Goal: Transaction & Acquisition: Obtain resource

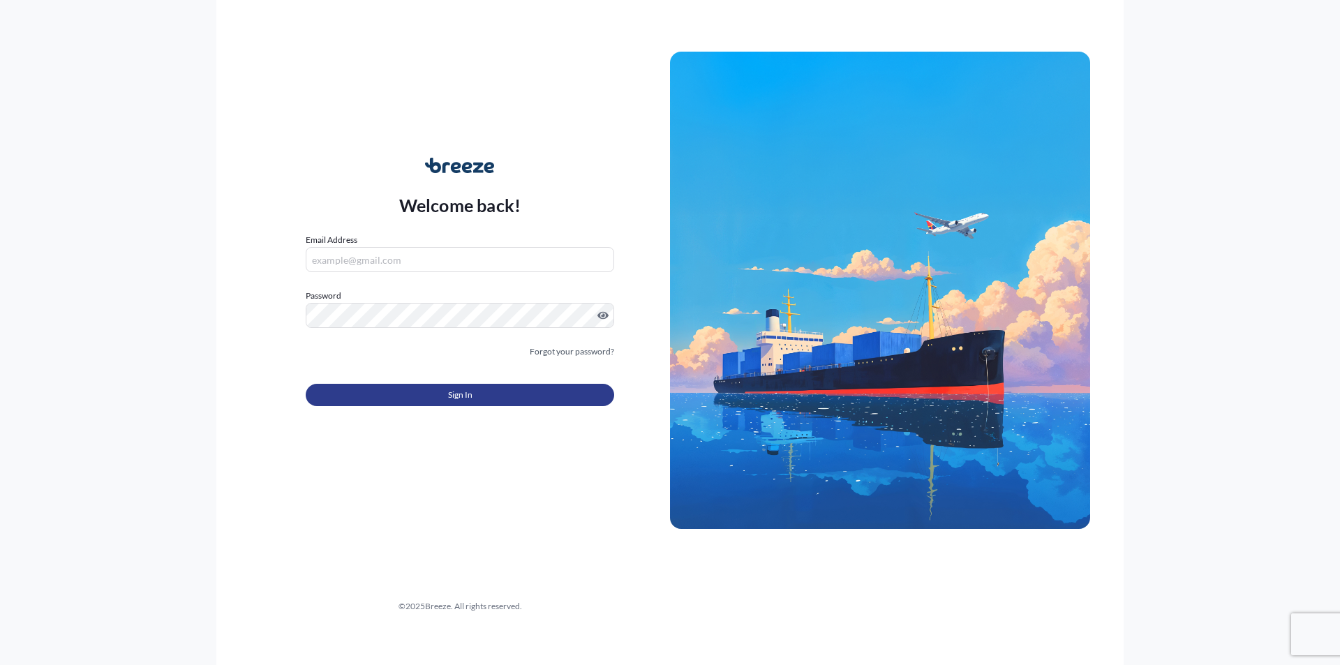
type input "[PERSON_NAME][EMAIL_ADDRESS][DOMAIN_NAME]"
click at [438, 395] on button "Sign In" at bounding box center [460, 395] width 308 height 22
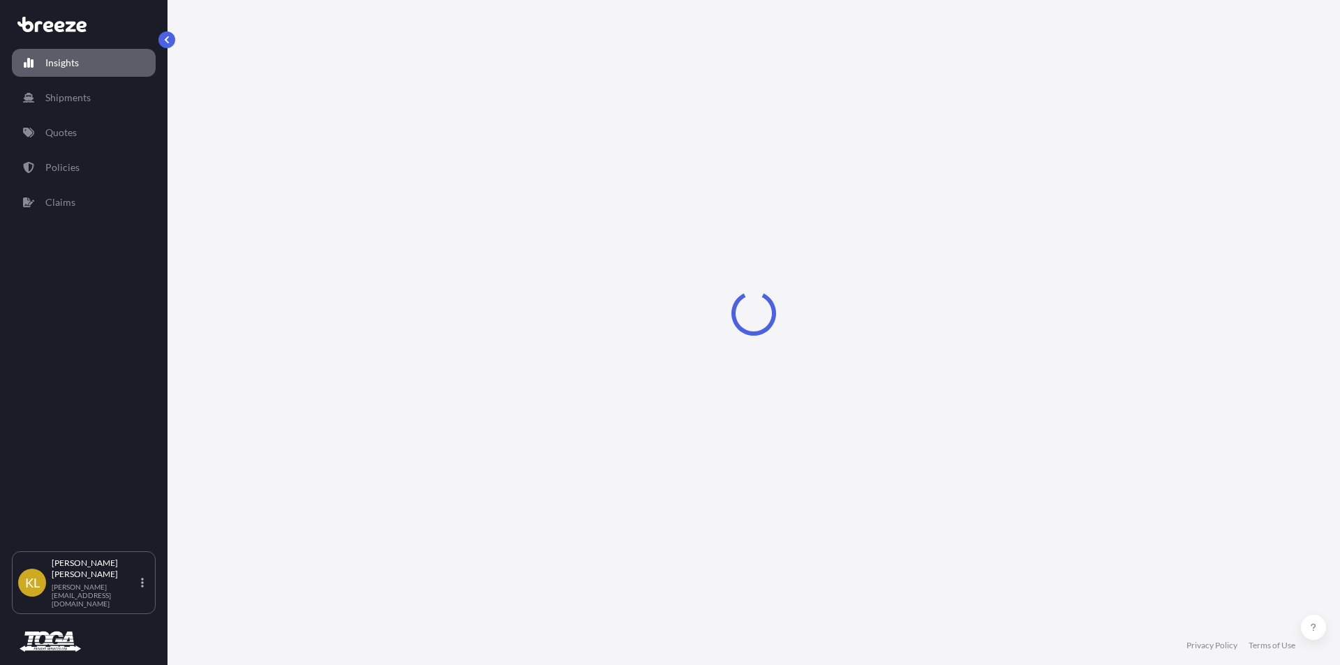
select select "2025"
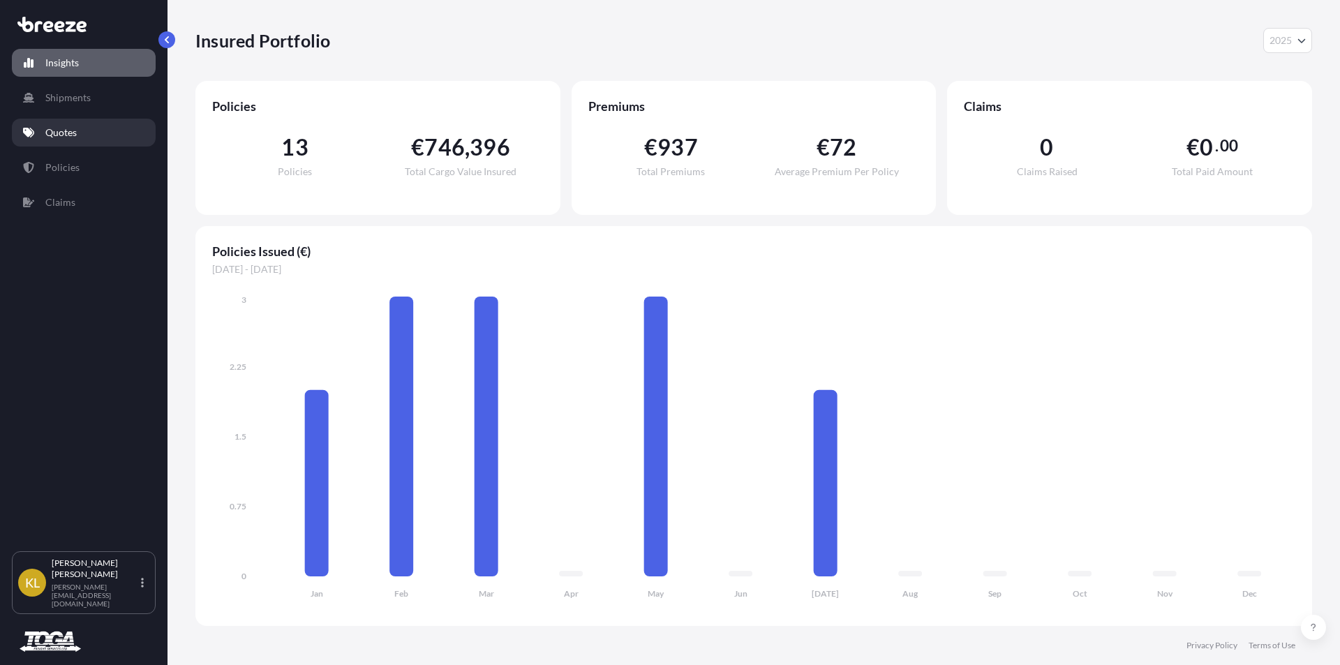
click at [61, 140] on link "Quotes" at bounding box center [84, 133] width 144 height 28
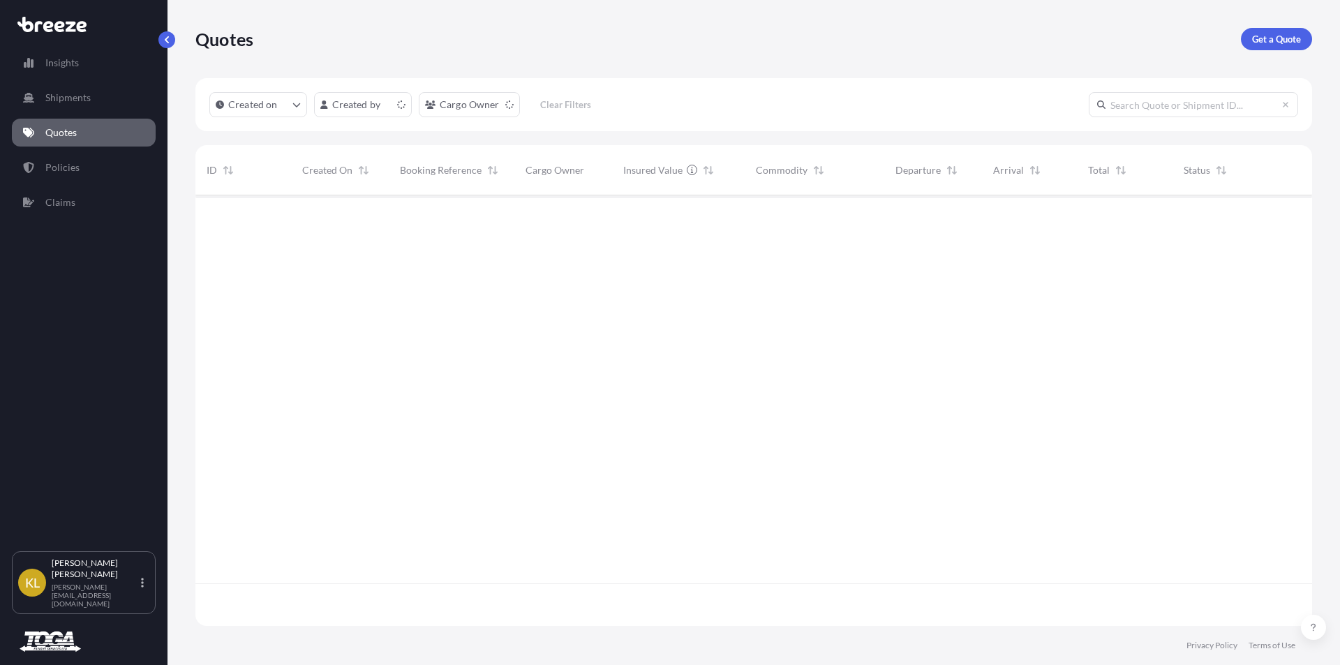
scroll to position [428, 1106]
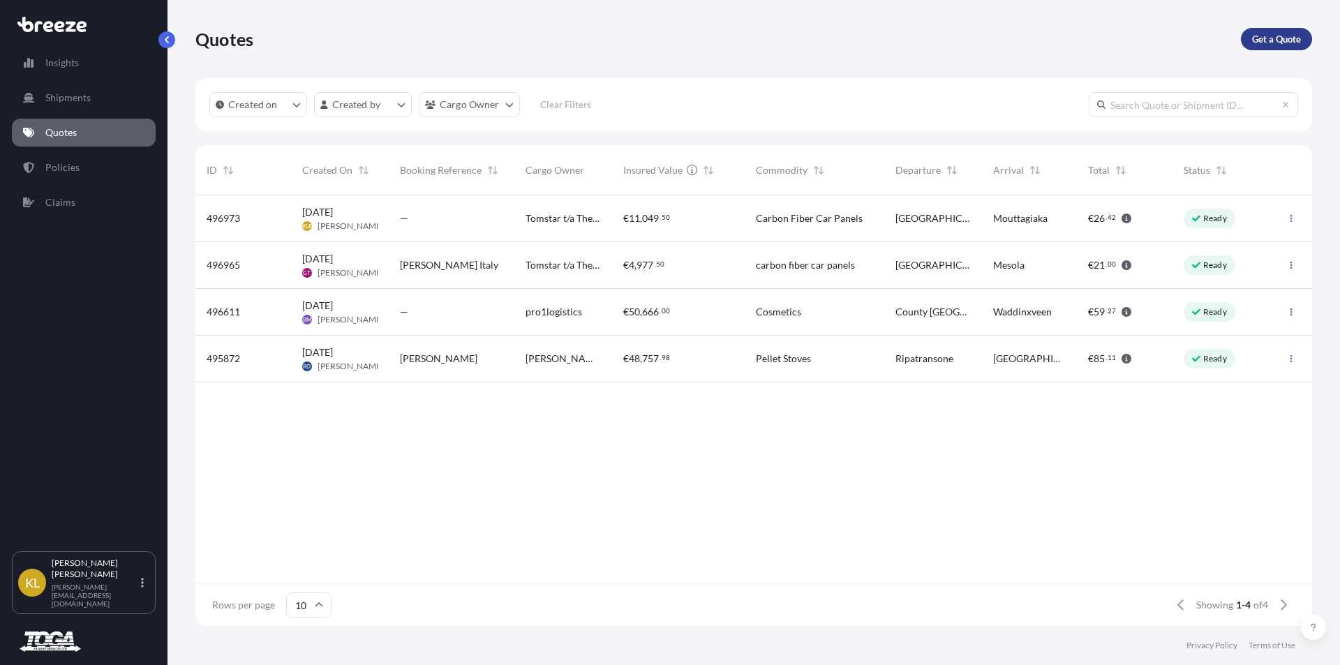
click at [1284, 36] on p "Get a Quote" at bounding box center [1276, 39] width 49 height 14
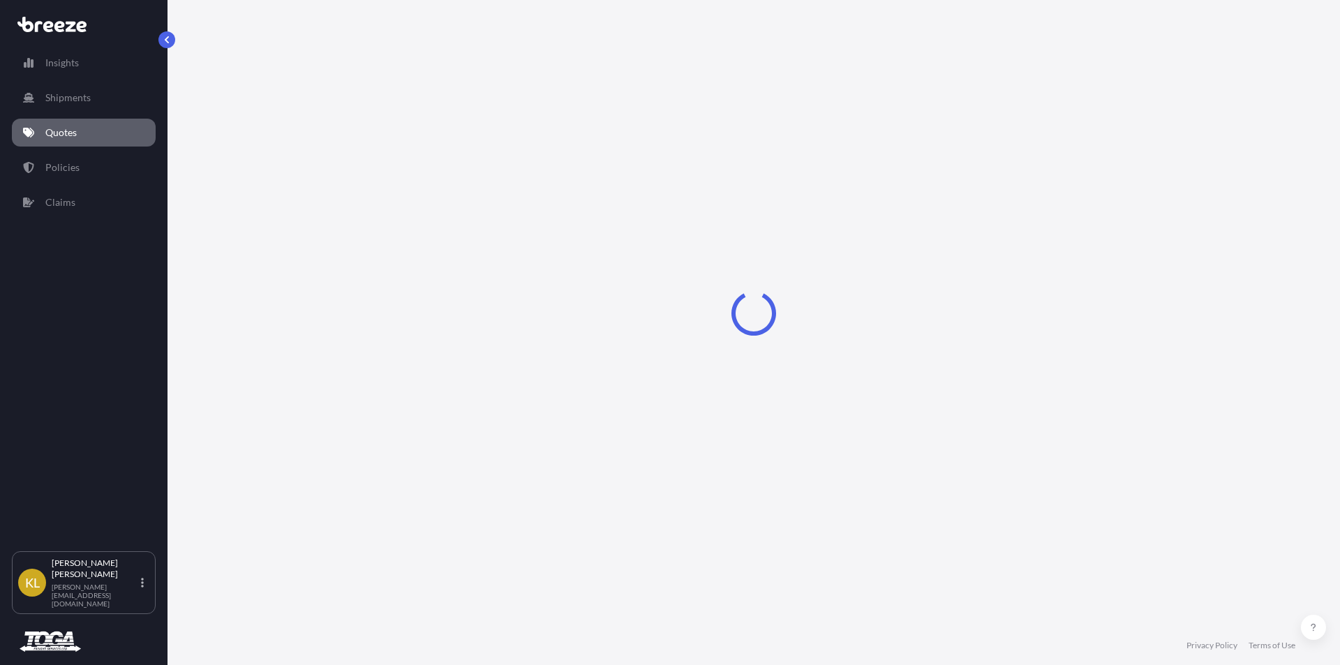
select select "Road"
select select "Sea"
select select "1"
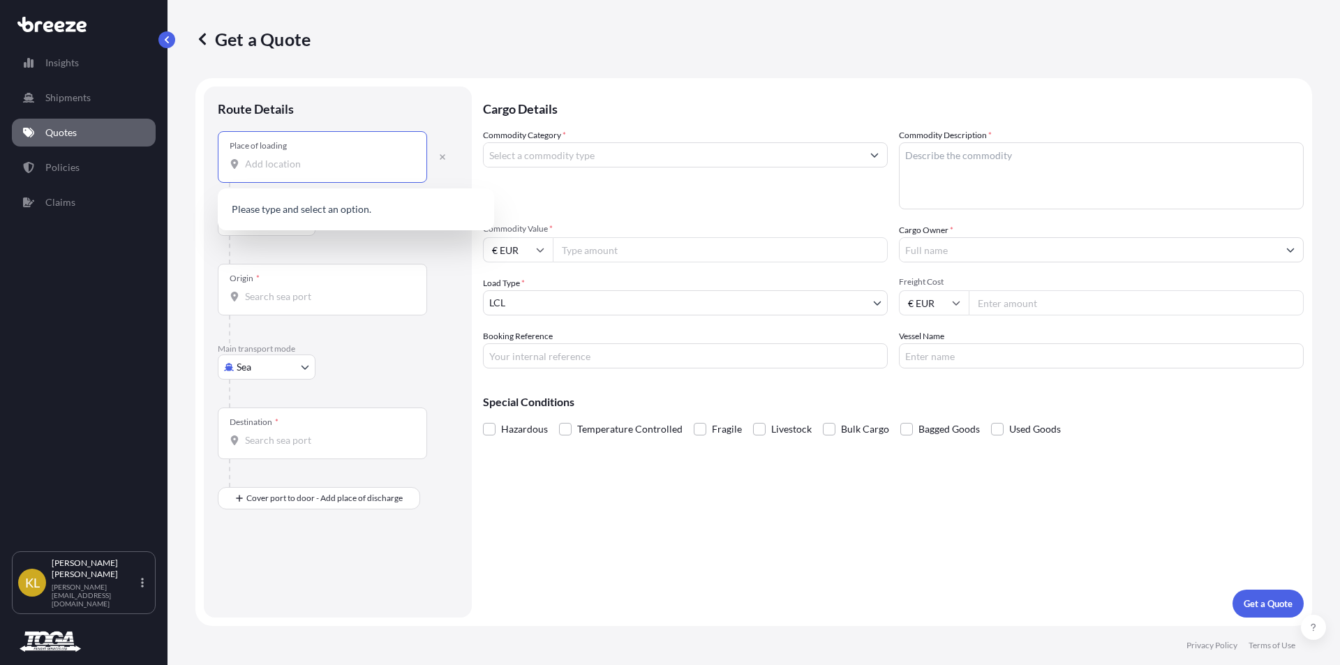
click at [265, 170] on input "Place of loading" at bounding box center [327, 164] width 165 height 14
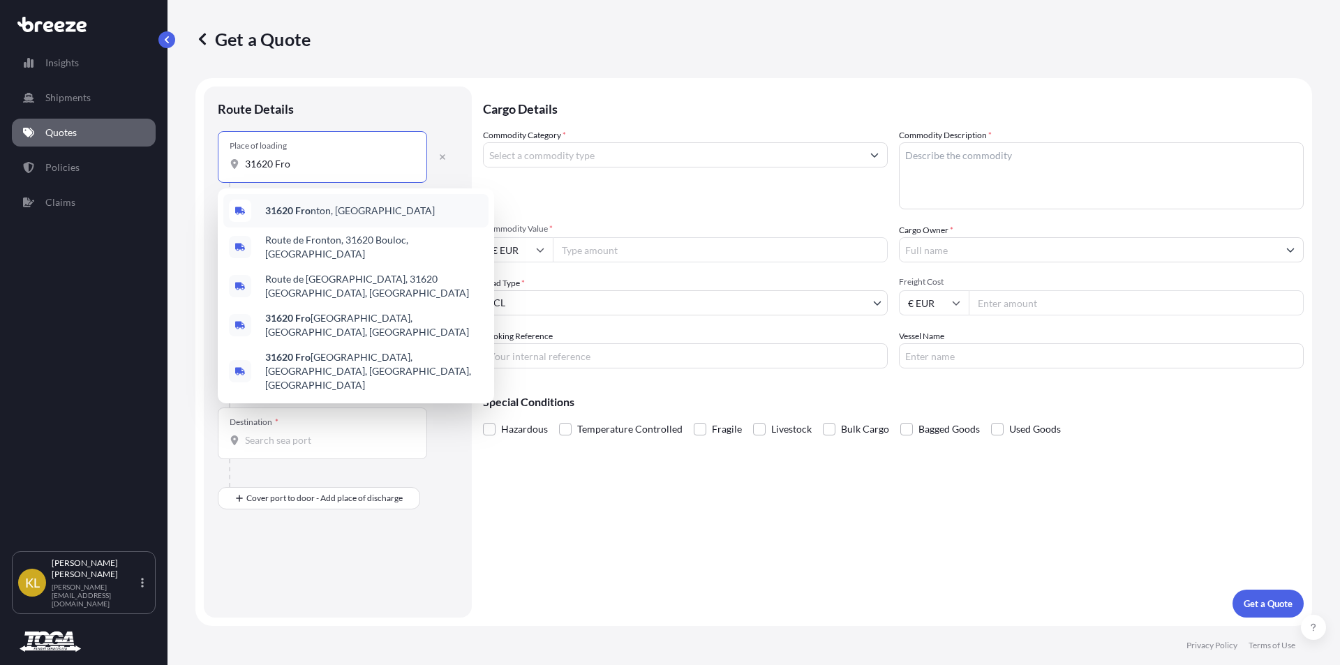
click at [290, 211] on b "31620 Fro" at bounding box center [287, 210] width 45 height 12
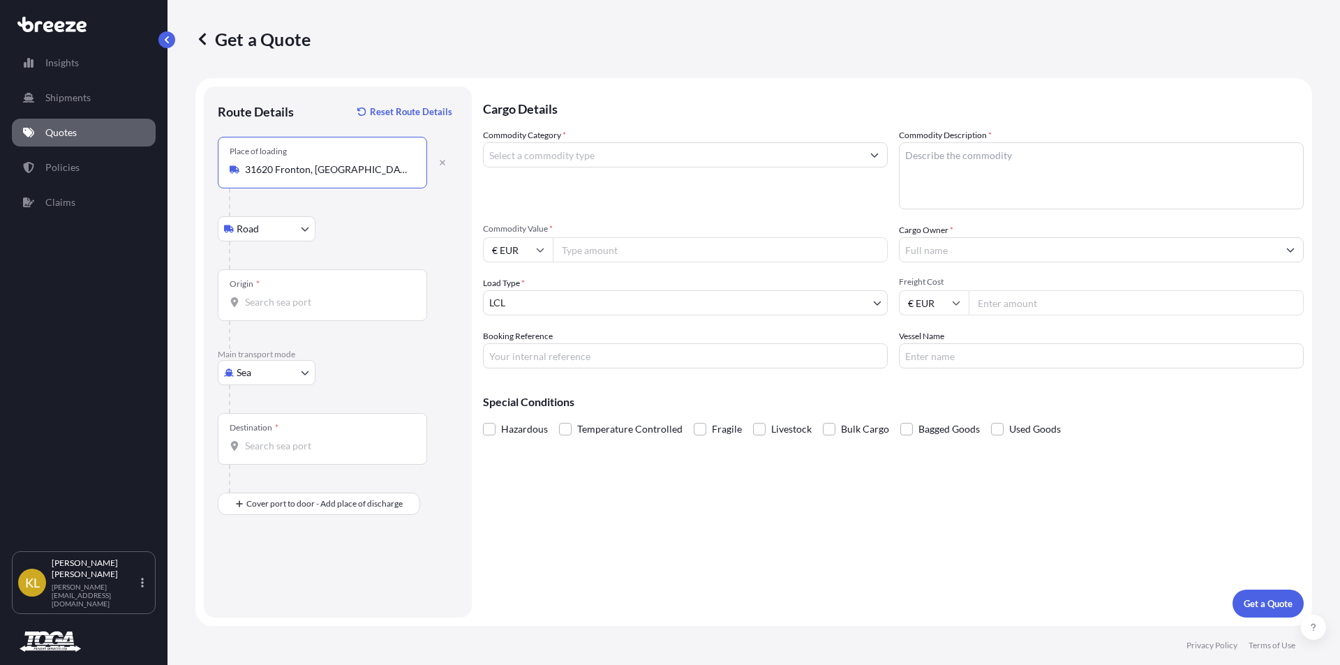
type input "31620 Fronton, [GEOGRAPHIC_DATA]"
click at [263, 374] on body "5 options available. 4 options available. 0 options available. 5 options availa…" at bounding box center [670, 332] width 1340 height 665
click at [252, 458] on span "Road" at bounding box center [255, 459] width 22 height 14
select select "Road"
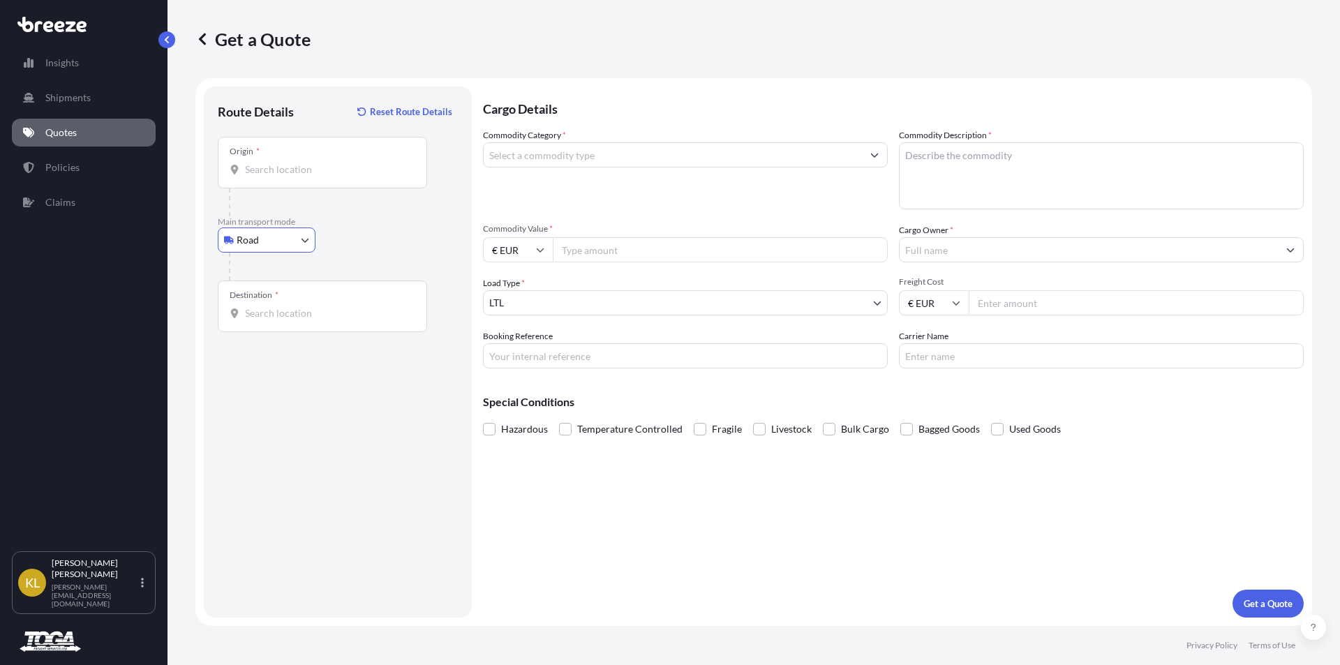
click at [272, 166] on input "Origin *" at bounding box center [327, 170] width 165 height 14
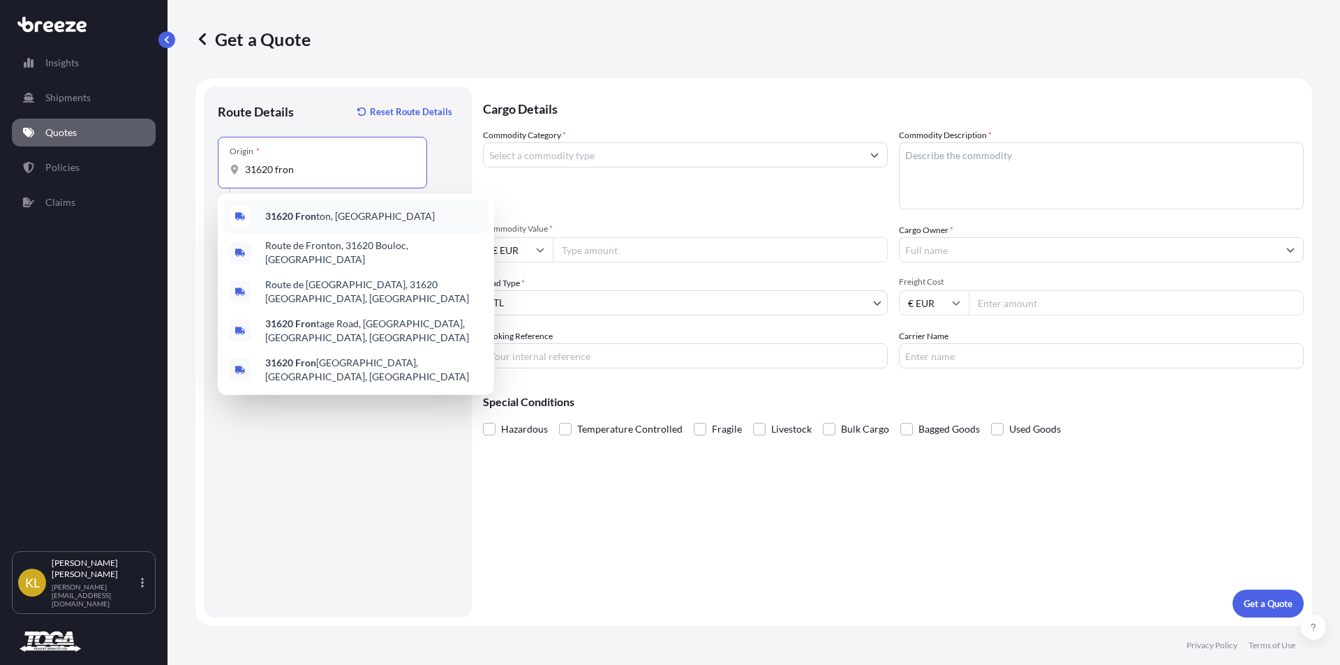
click at [304, 225] on div "31620 Fron ton, [GEOGRAPHIC_DATA]" at bounding box center [355, 216] width 265 height 33
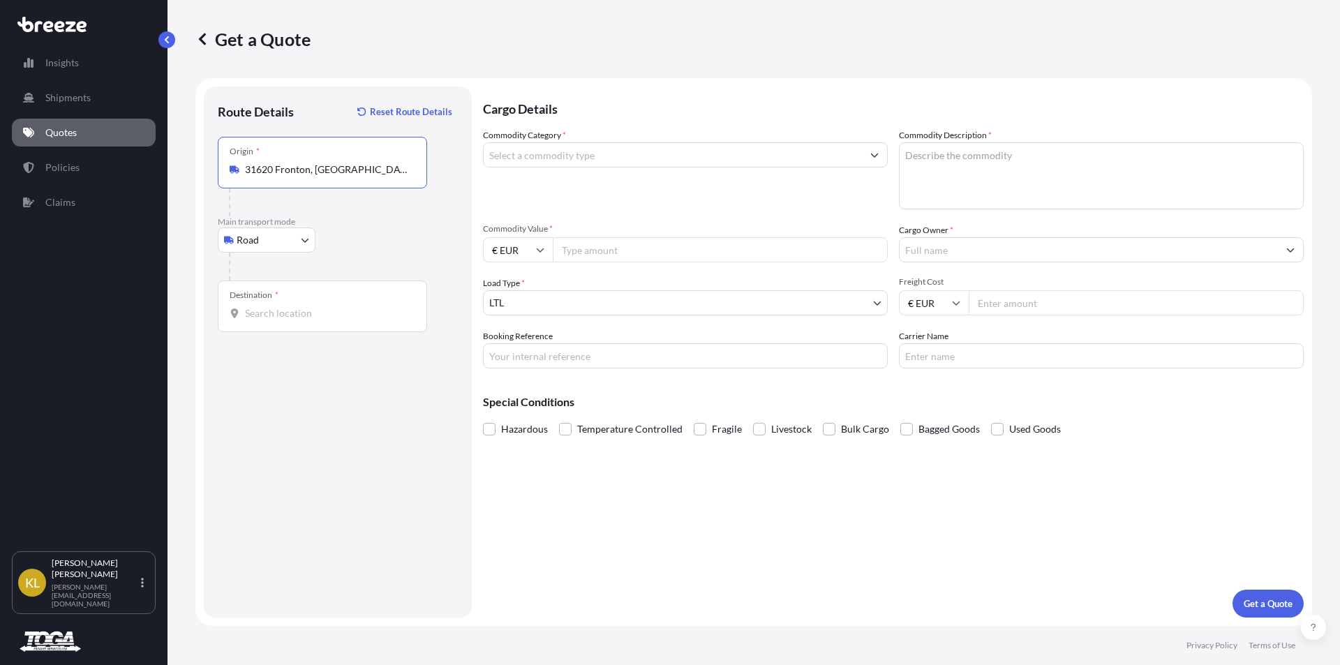
type input "31620 Fronton, [GEOGRAPHIC_DATA]"
click at [266, 321] on div "Destination *" at bounding box center [322, 306] width 209 height 52
click at [266, 320] on input "Destination *" at bounding box center [327, 313] width 165 height 14
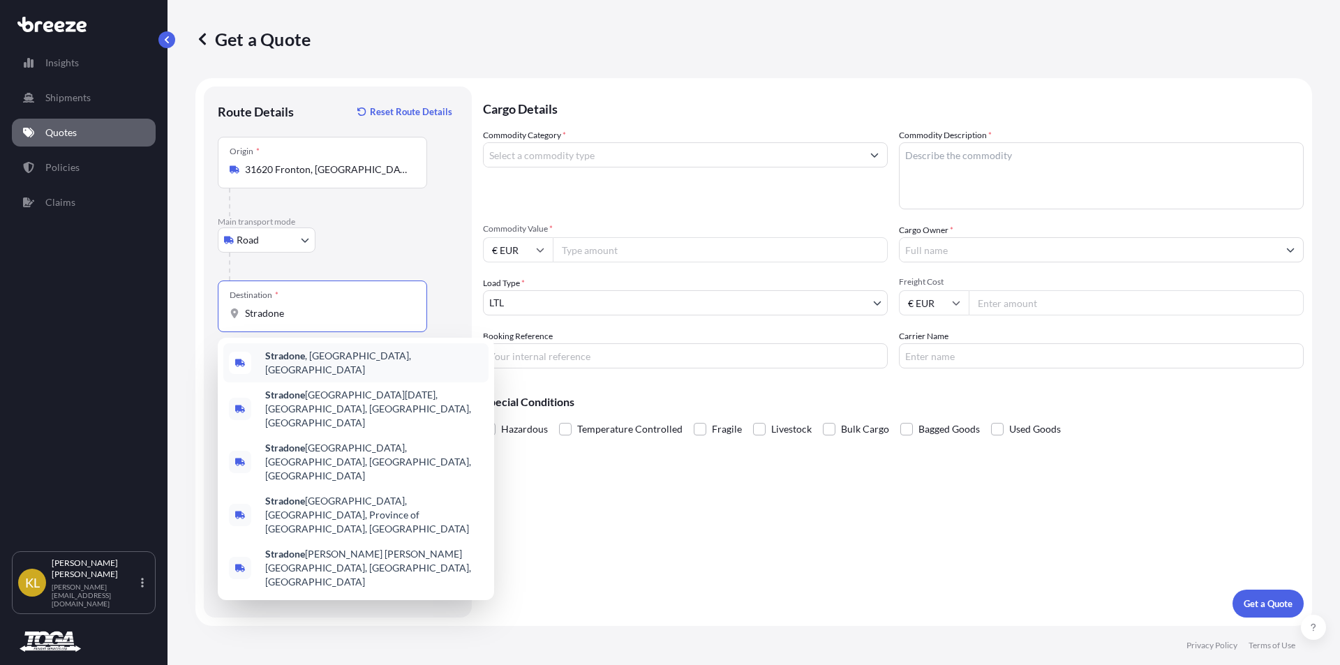
click at [299, 361] on b "Stradone" at bounding box center [285, 356] width 40 height 12
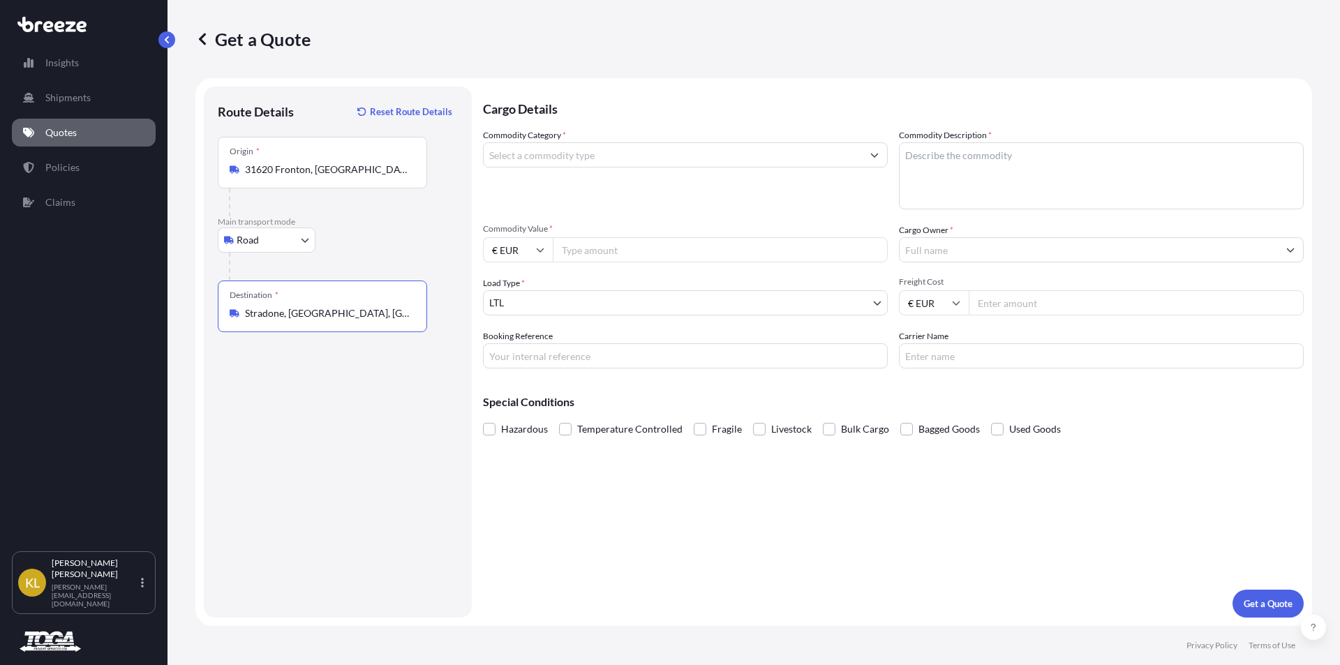
type input "Stradone, [GEOGRAPHIC_DATA], [GEOGRAPHIC_DATA]"
click at [538, 157] on input "Commodity Category *" at bounding box center [673, 154] width 378 height 25
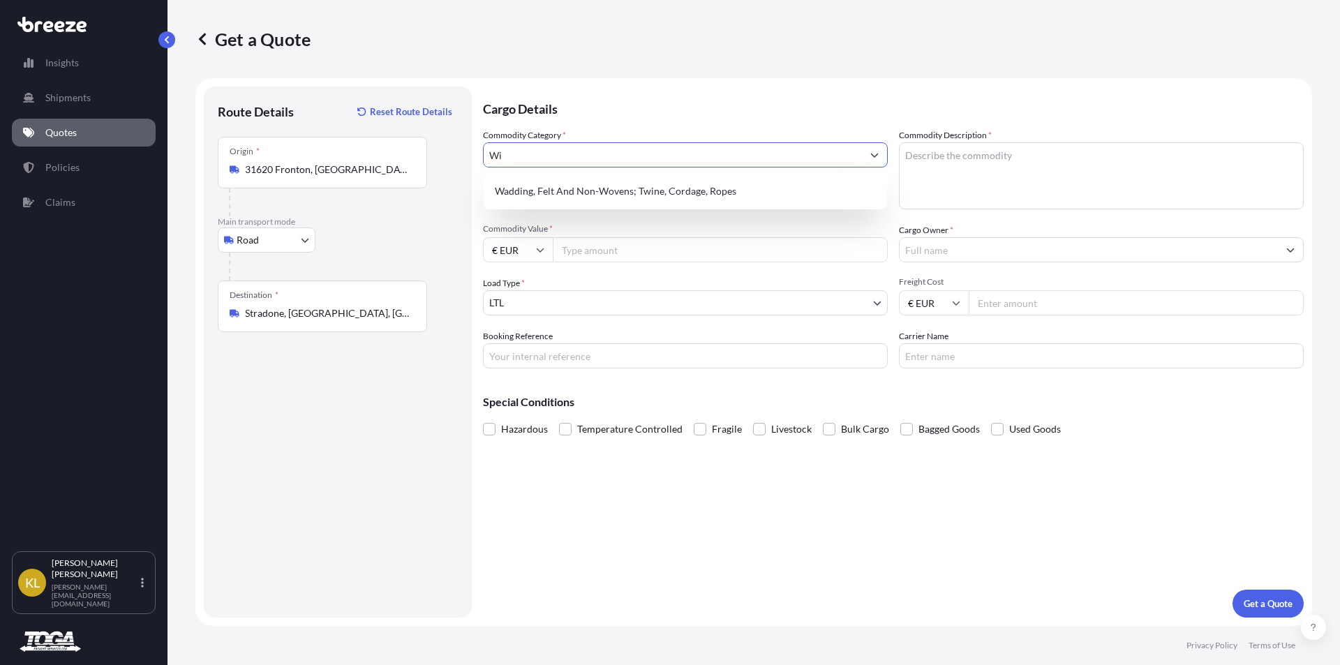
type input "W"
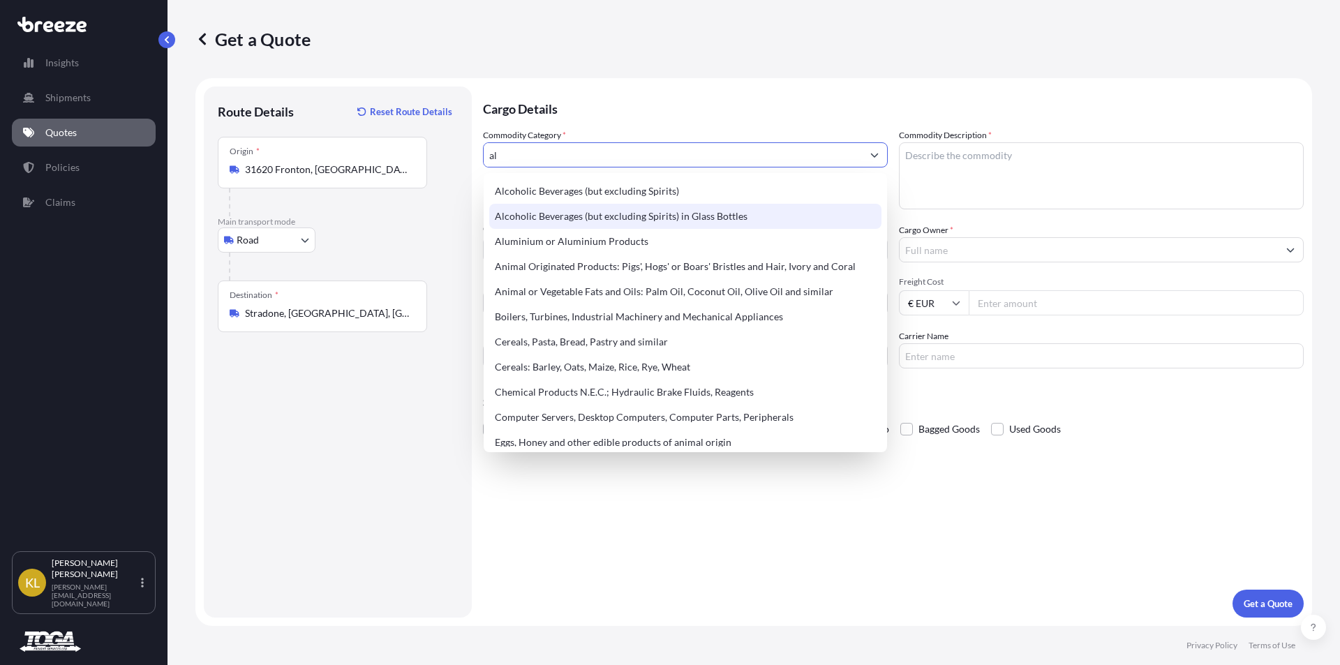
click at [551, 218] on div "Alcoholic Beverages (but excluding Spirits) in Glass Bottles" at bounding box center [685, 216] width 392 height 25
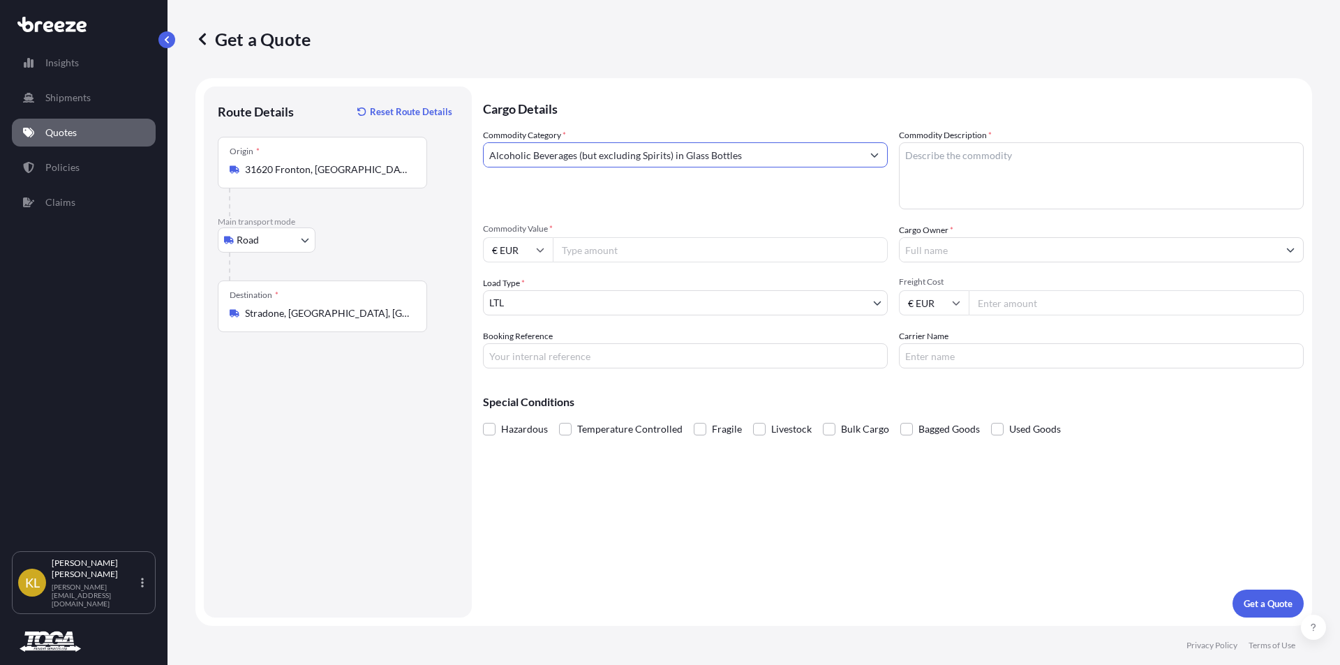
type input "Alcoholic Beverages (but excluding Spirits) in Glass Bottles"
click at [583, 247] on input "Commodity Value *" at bounding box center [720, 249] width 335 height 25
type input "4880.00"
click at [965, 160] on textarea "Commodity Description *" at bounding box center [1101, 175] width 405 height 67
type textarea "Wine"
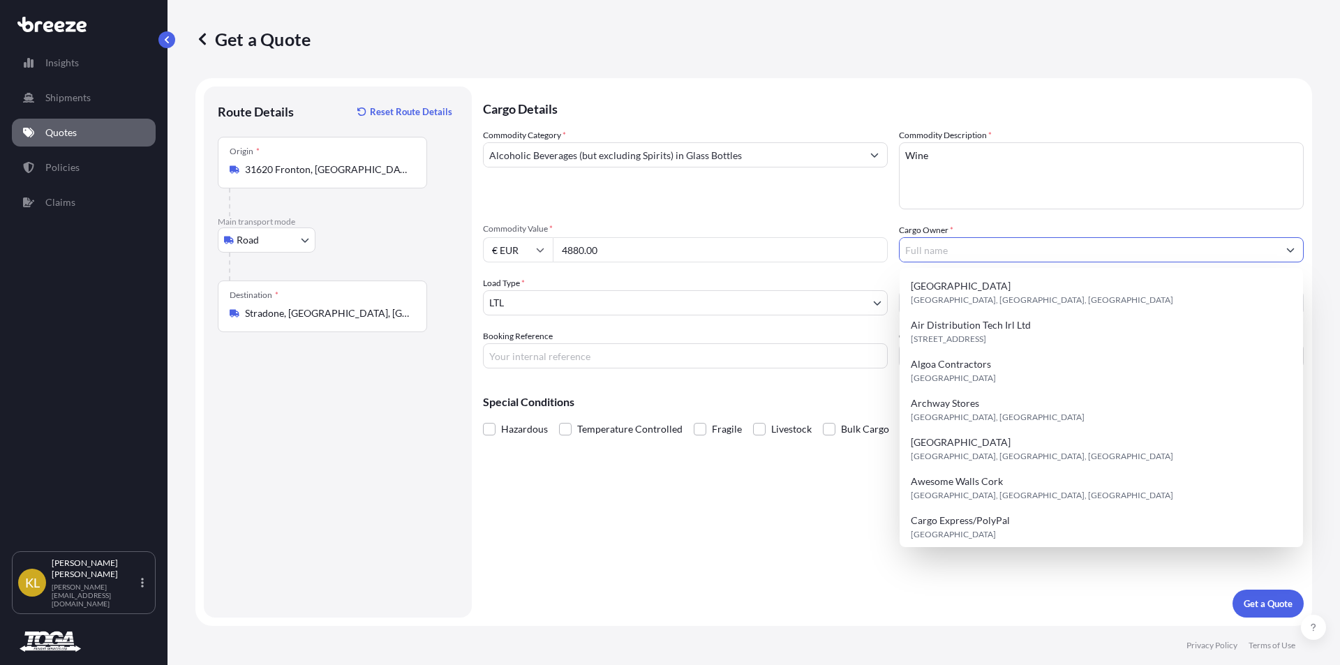
click at [934, 250] on input "Cargo Owner *" at bounding box center [1088, 249] width 378 height 25
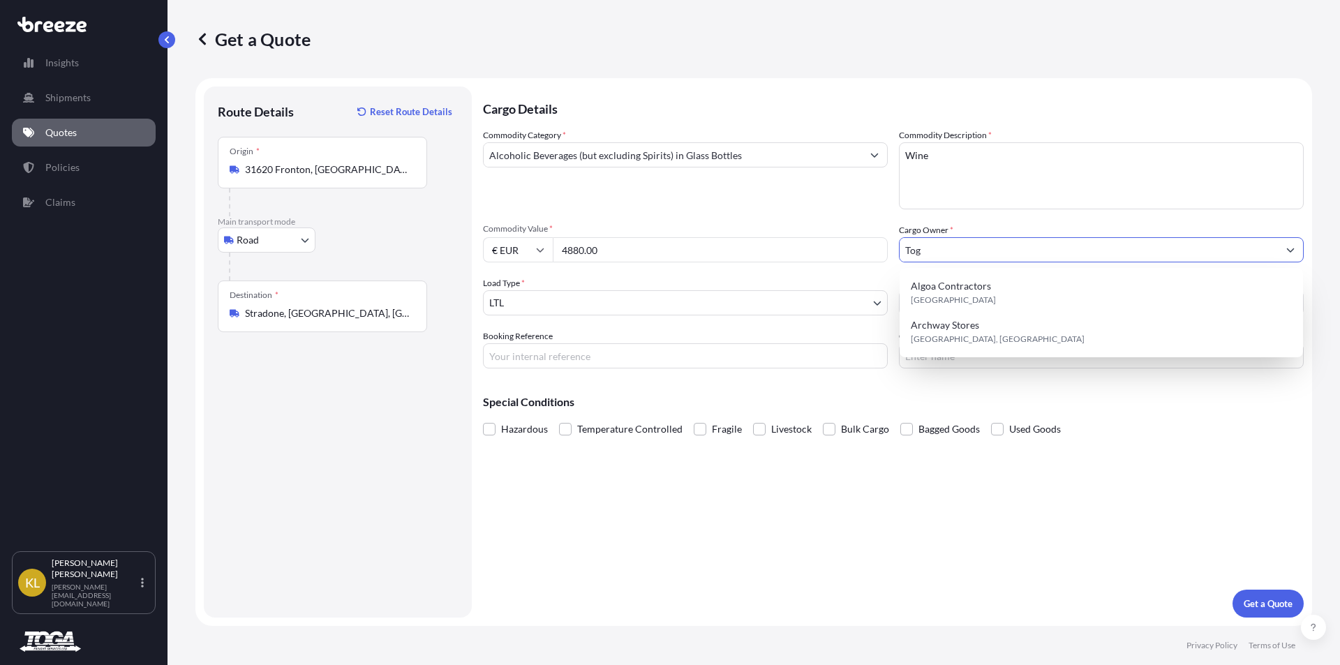
type input "Toga"
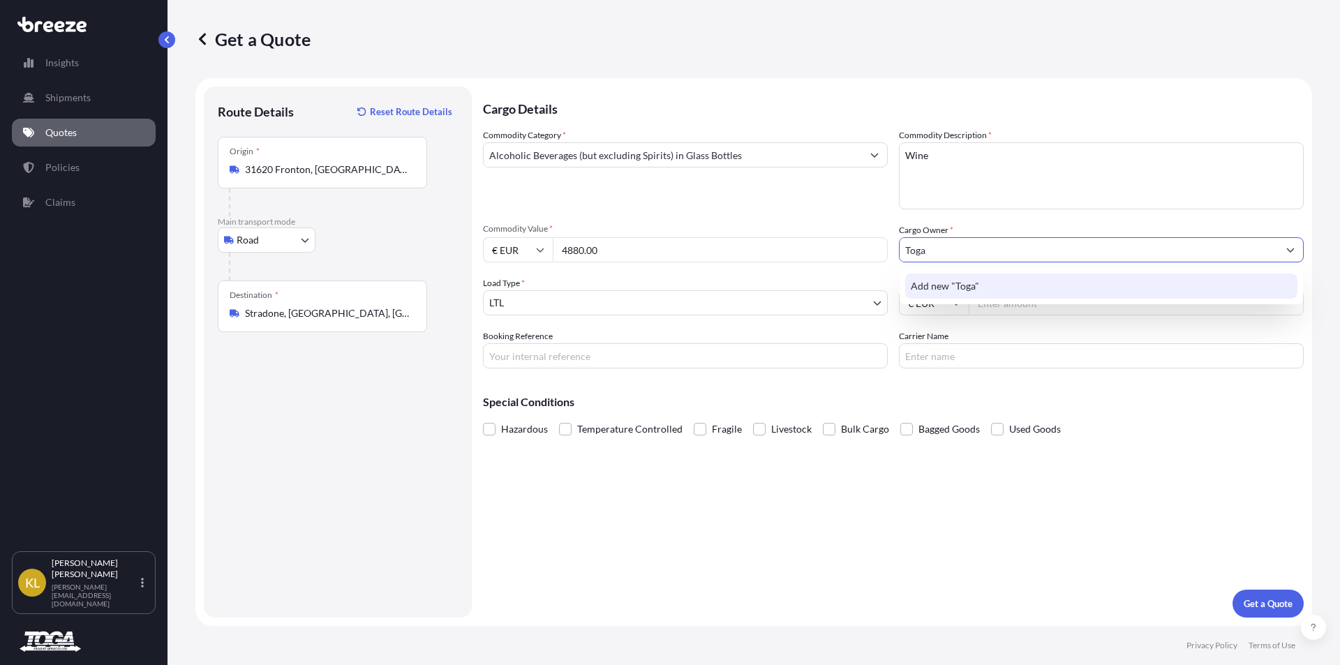
drag, startPoint x: 940, startPoint y: 253, endPoint x: 864, endPoint y: 245, distance: 76.4
click at [864, 245] on div "Commodity Category * Alcoholic Beverages (but excluding Spirits) in Glass Bottl…" at bounding box center [893, 248] width 820 height 240
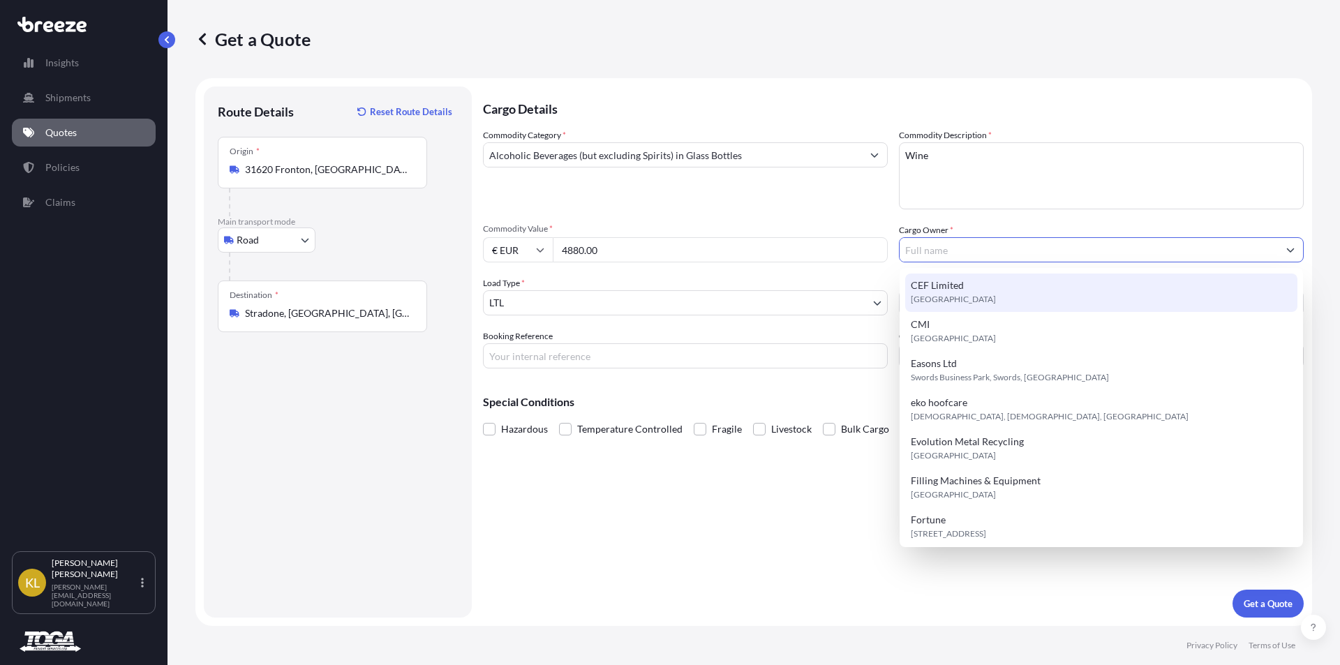
scroll to position [318, 0]
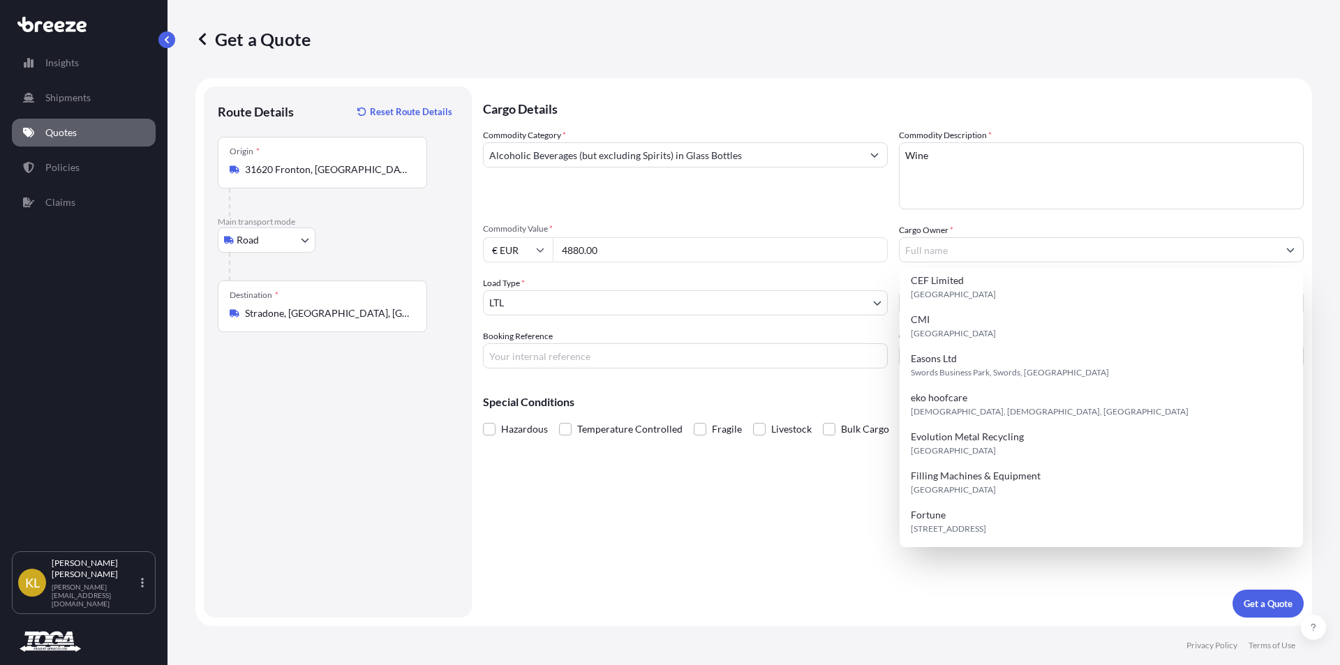
click at [814, 552] on div "Cargo Details Commodity Category * Alcoholic Beverages (but excluding Spirits) …" at bounding box center [893, 352] width 820 height 531
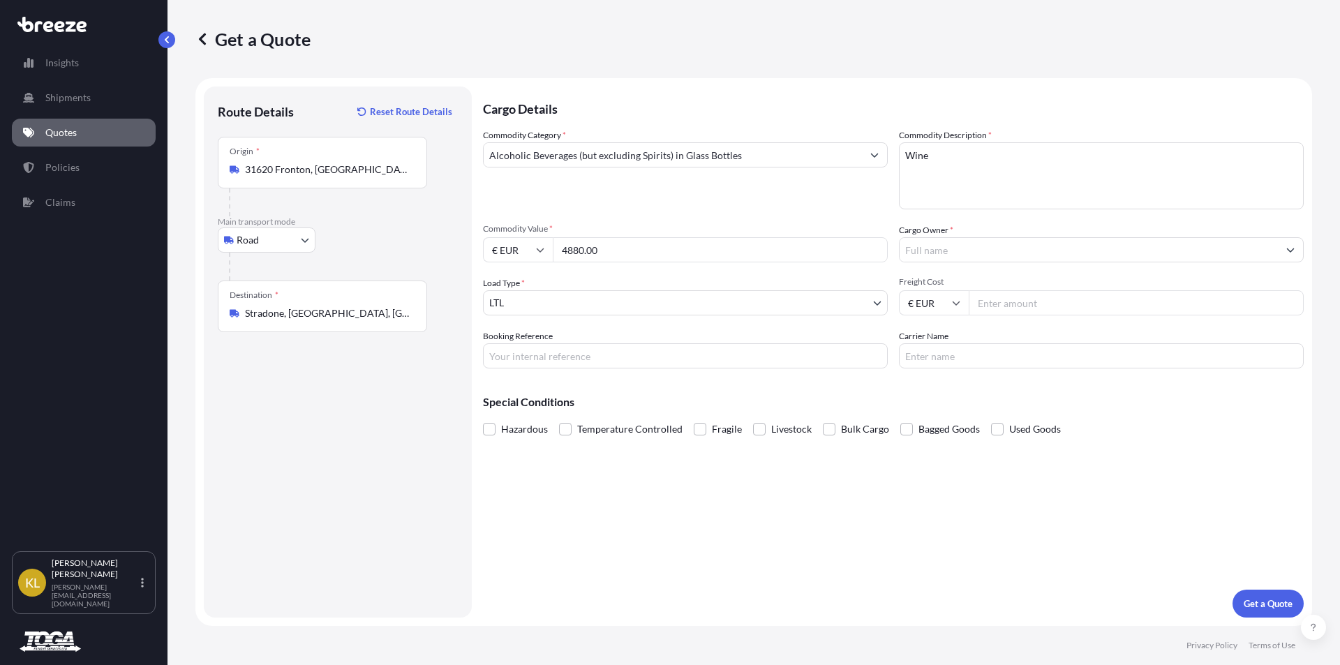
click at [1066, 312] on input "Freight Cost" at bounding box center [1135, 302] width 335 height 25
click at [1037, 308] on input "Freight Cost" at bounding box center [1135, 302] width 335 height 25
click at [958, 359] on input "Carrier Name" at bounding box center [1101, 355] width 405 height 25
type input "Toga Freight"
click at [931, 247] on input "Cargo Owner *" at bounding box center [1088, 249] width 378 height 25
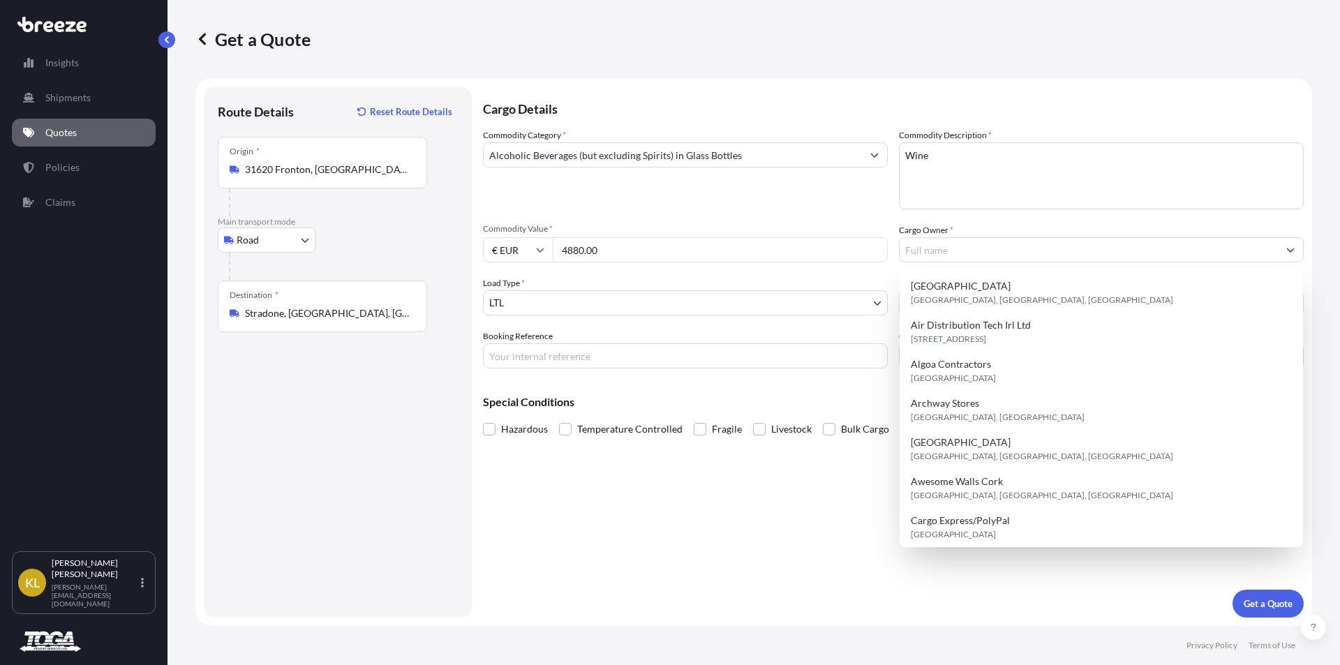
click at [812, 534] on div "Cargo Details Commodity Category * Alcoholic Beverages (but excluding Spirits) …" at bounding box center [893, 352] width 820 height 531
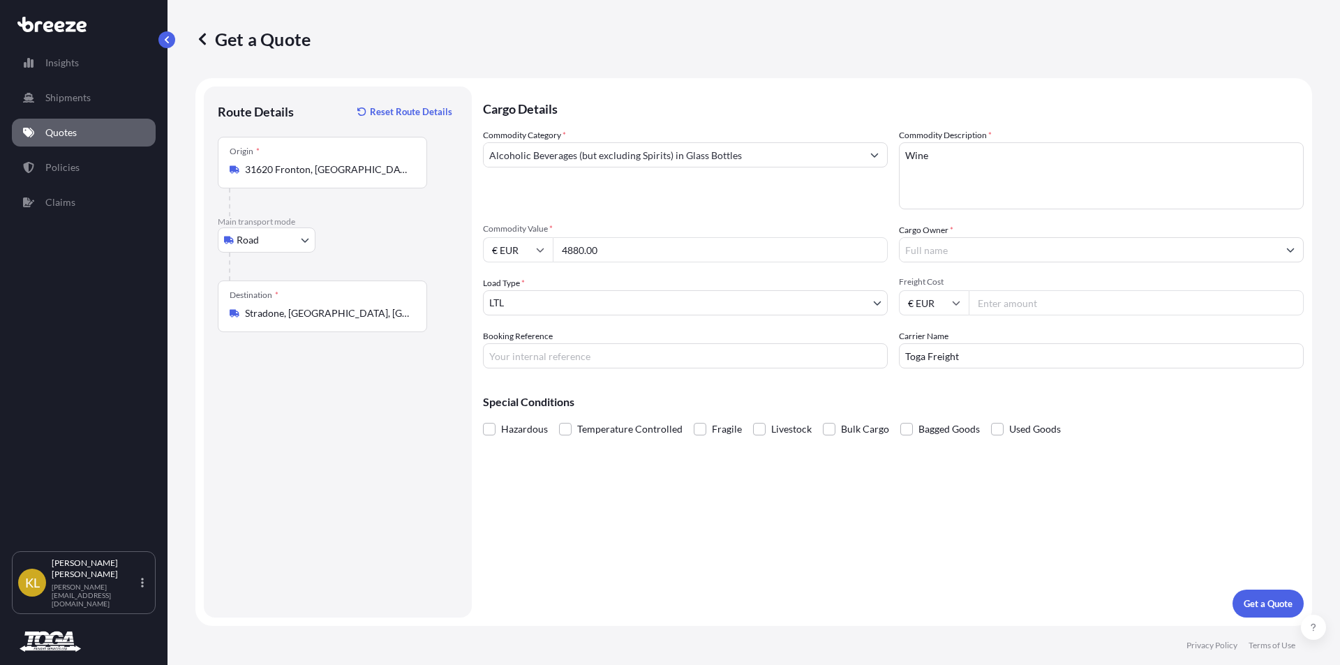
click at [991, 298] on input "Freight Cost" at bounding box center [1135, 302] width 335 height 25
click at [946, 157] on textarea "Wine" at bounding box center [1101, 175] width 405 height 67
click at [1015, 310] on input "Freight Cost" at bounding box center [1135, 302] width 335 height 25
